Goal: Find specific page/section: Find specific page/section

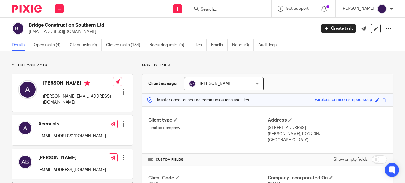
click at [224, 10] on input "Search" at bounding box center [226, 9] width 53 height 5
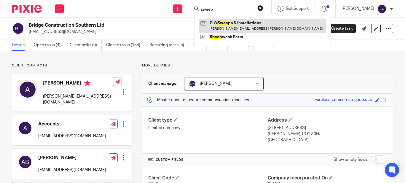
type input "sweep"
click at [248, 24] on link at bounding box center [262, 26] width 127 height 14
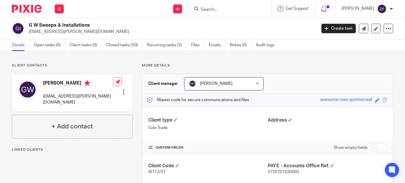
scroll to position [89, 0]
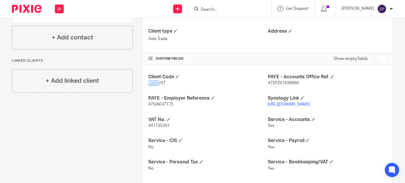
drag, startPoint x: 157, startPoint y: 83, endPoint x: 145, endPoint y: 85, distance: 11.7
click at [145, 85] on div "Client Code W112/ST PAYE - Accounts Office Ref. 475PZ01630660 PAYE - Employer R…" at bounding box center [267, 122] width 251 height 115
copy span "W112"
click at [118, 114] on div "Client contacts Graeme Woods graeme.woods@sky.com Edit contact Create client fr…" at bounding box center [68, 102] width 130 height 256
click at [27, 8] on img at bounding box center [27, 9] width 30 height 8
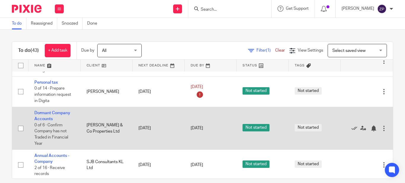
scroll to position [8, 0]
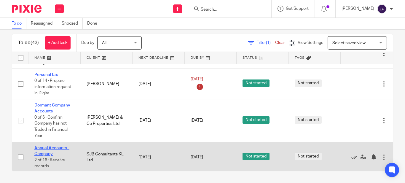
click at [40, 147] on link "Annual Accounts - Company" at bounding box center [51, 151] width 35 height 10
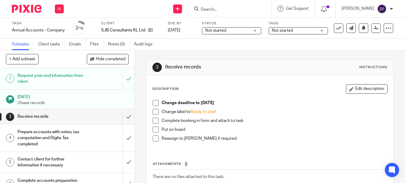
click at [34, 8] on img at bounding box center [27, 9] width 30 height 8
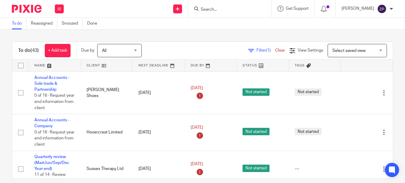
click at [168, 49] on div "Filter (1) Clear View Settings View Settings (1) Filters Clear Save Manage save…" at bounding box center [272, 50] width 241 height 13
